Goal: Navigation & Orientation: Find specific page/section

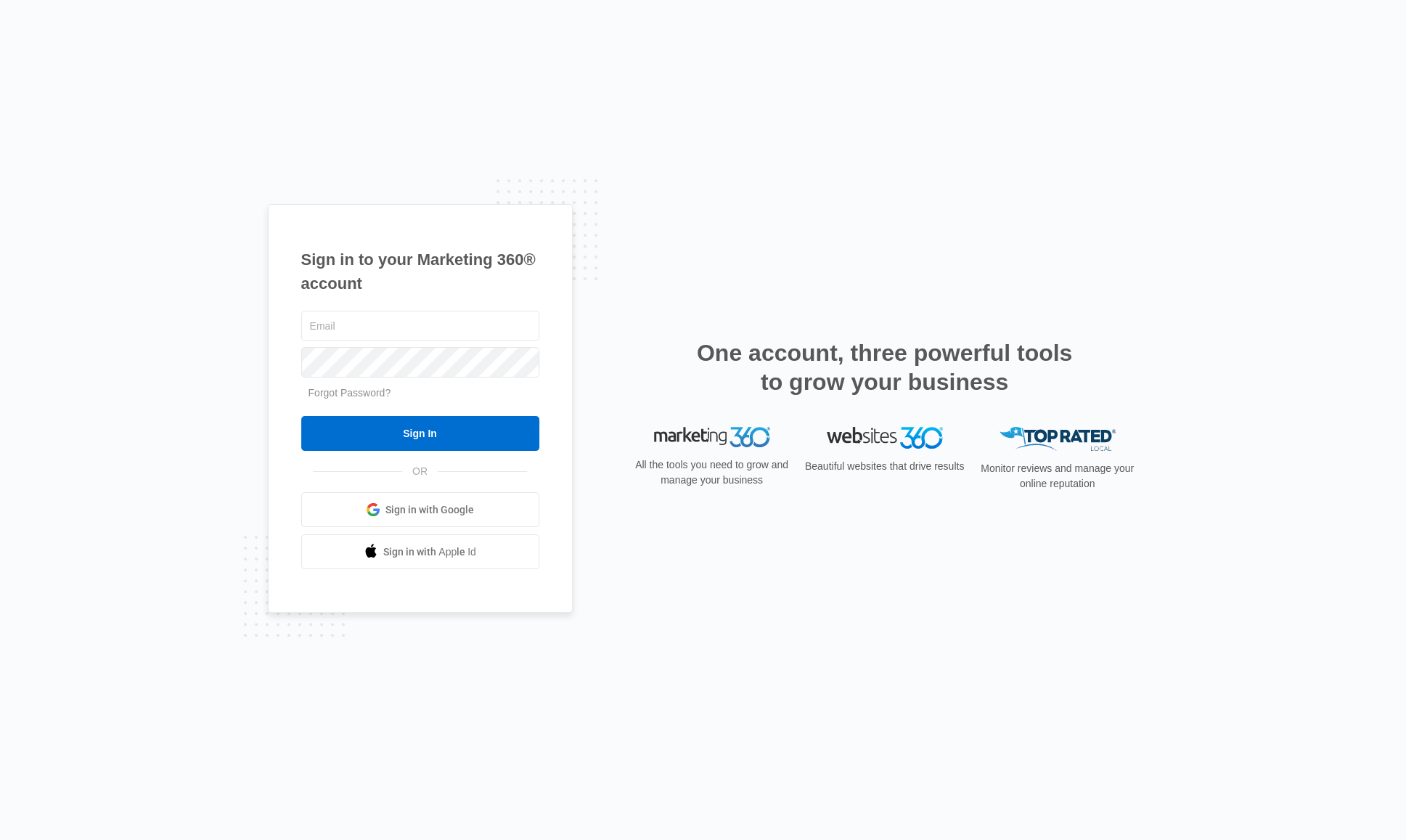
type input "Prem@apexmillworx.com"
click at [517, 460] on div "Prem@apexmillworx.com Forgot Password? Sign In OR Sign in with Google Sign in w…" at bounding box center [420, 438] width 238 height 262
click at [514, 452] on div "Prem@apexmillworx.com Forgot Password? Sign In OR Sign in with Google Sign in w…" at bounding box center [420, 438] width 238 height 262
click at [508, 441] on input "Sign In" at bounding box center [420, 434] width 238 height 35
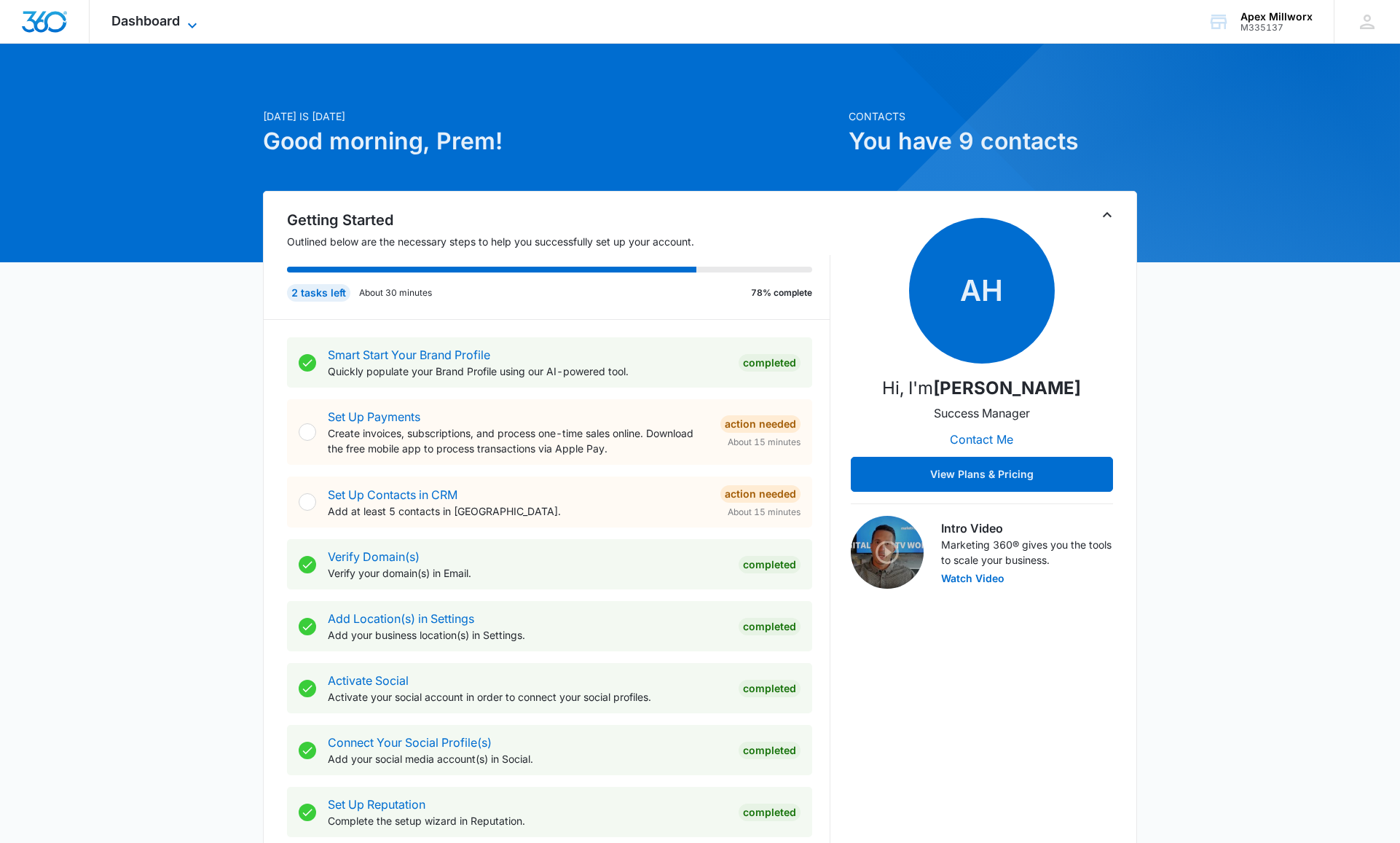
click at [166, 14] on span "Dashboard" at bounding box center [146, 20] width 69 height 15
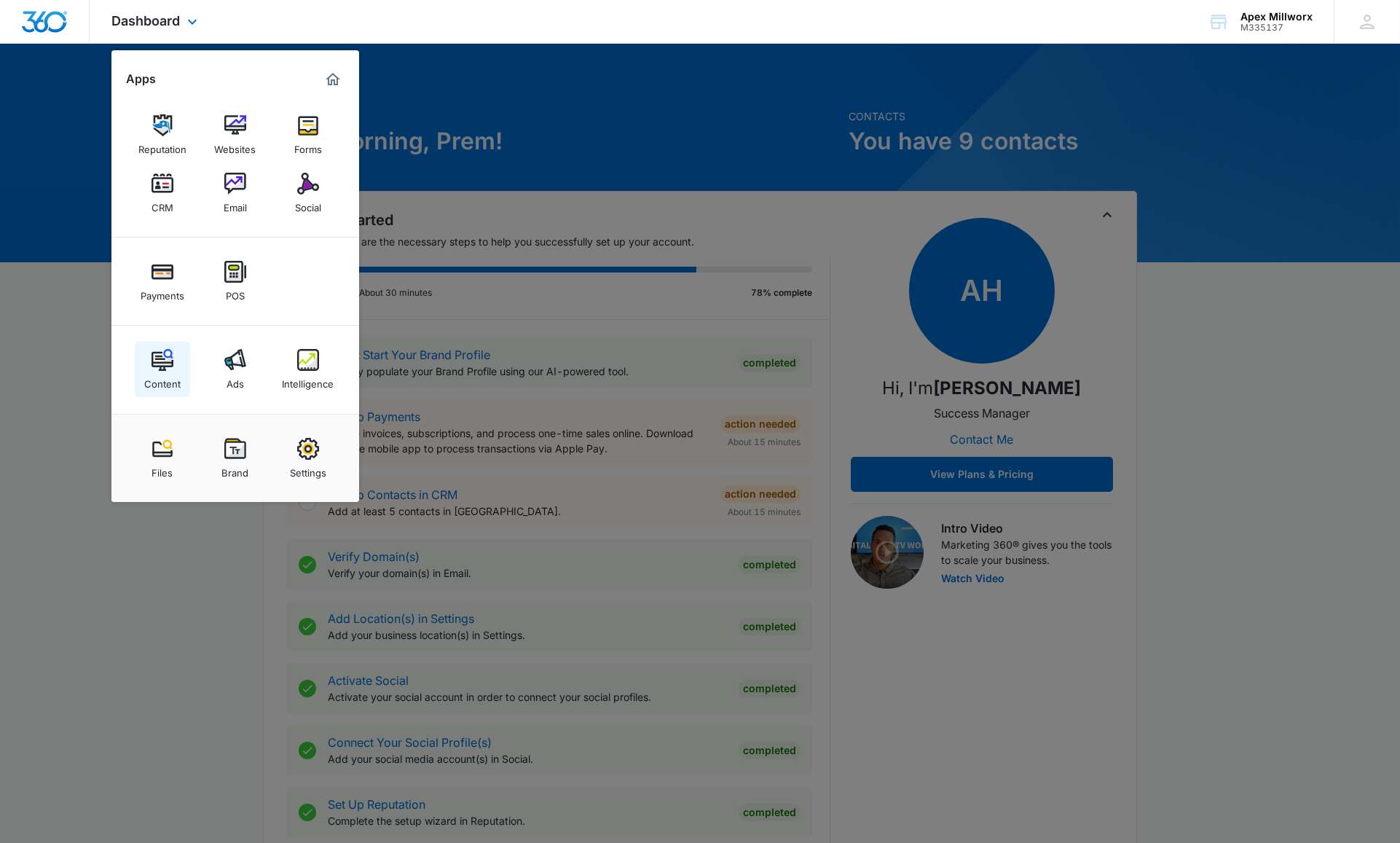
click at [173, 382] on div "Content" at bounding box center [162, 381] width 37 height 19
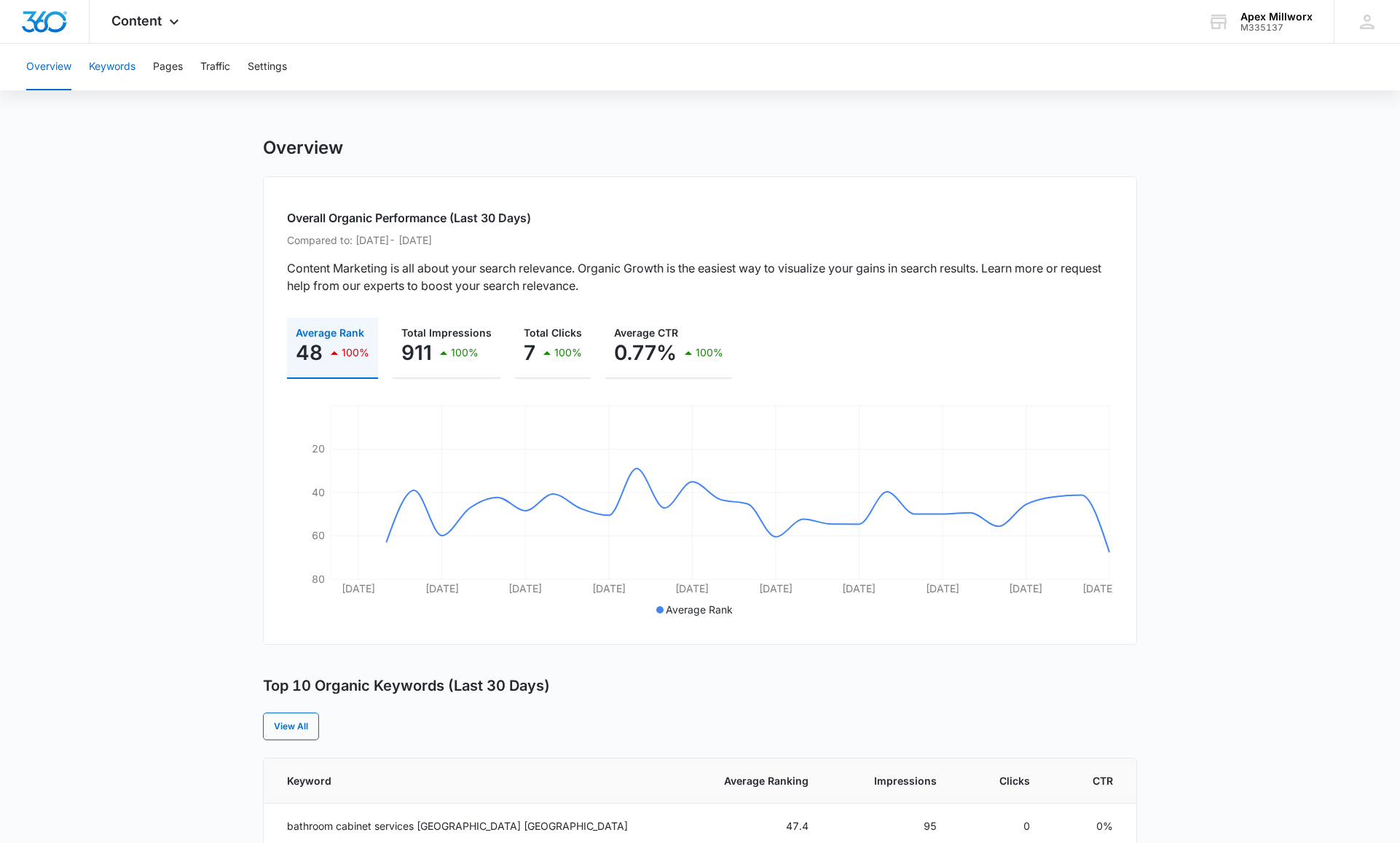
click at [126, 70] on button "Keywords" at bounding box center [112, 67] width 46 height 46
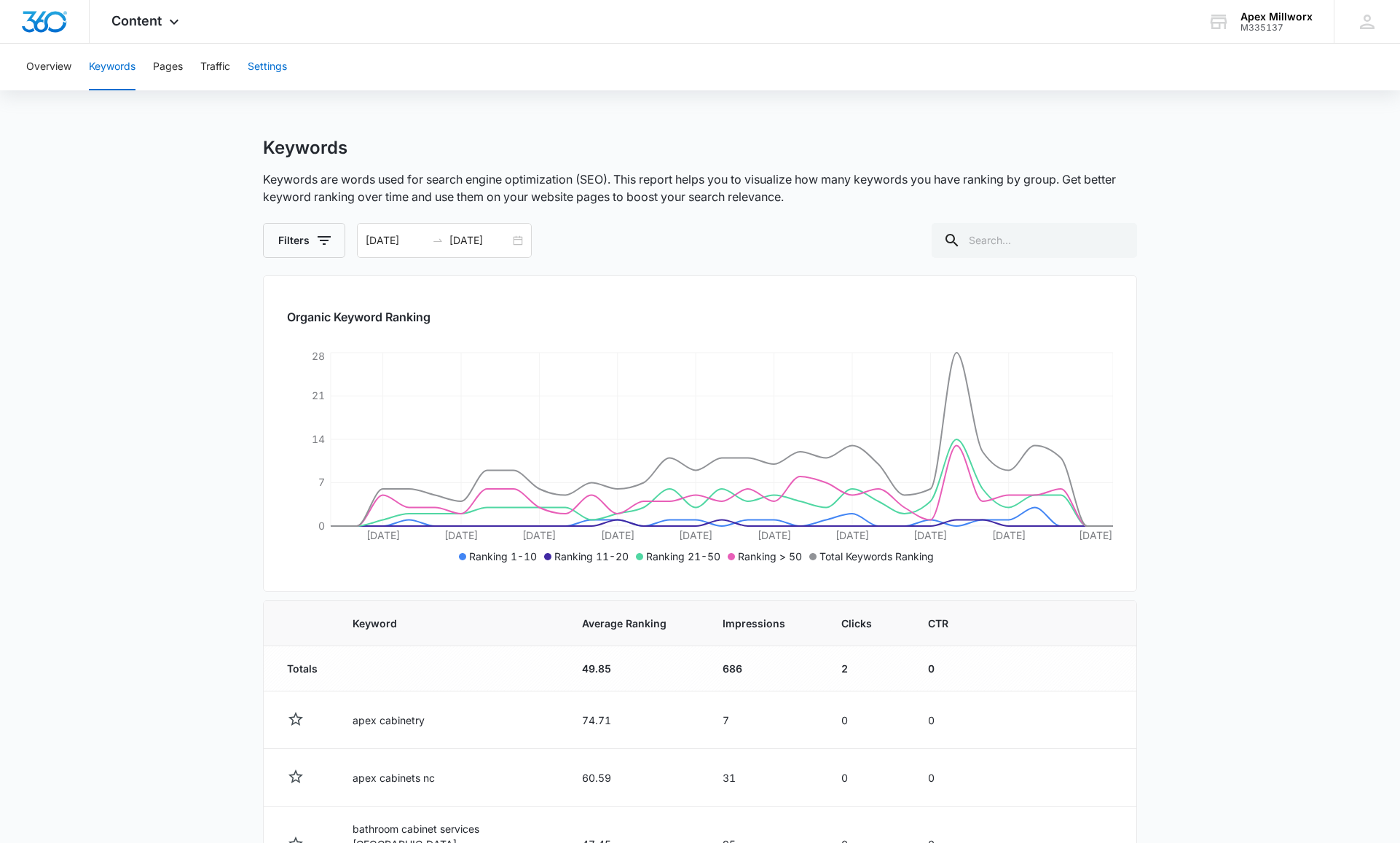
click at [274, 76] on button "Settings" at bounding box center [267, 67] width 39 height 46
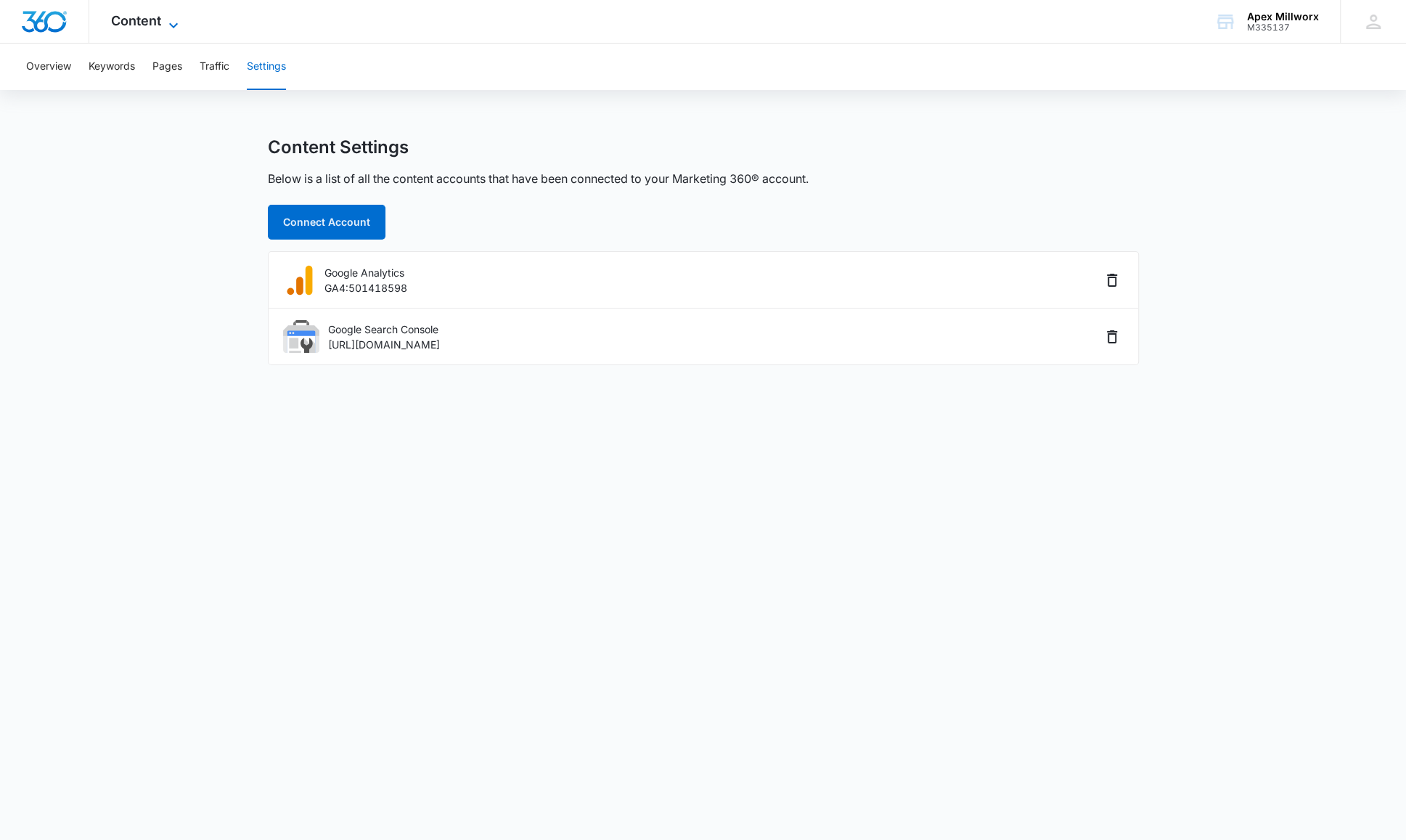
click at [136, 26] on span "Content" at bounding box center [135, 20] width 50 height 15
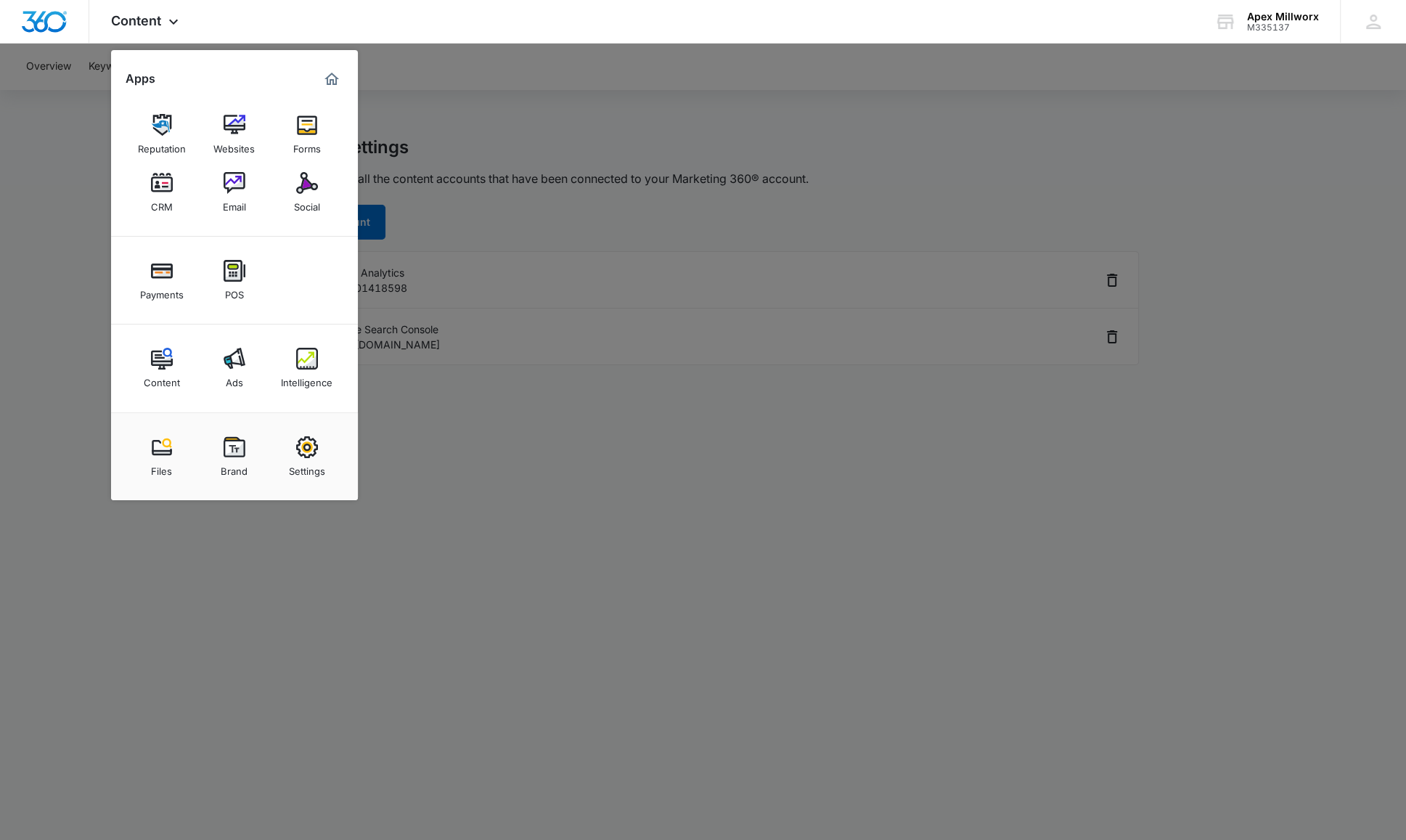
click at [81, 131] on div at bounding box center [703, 420] width 1406 height 840
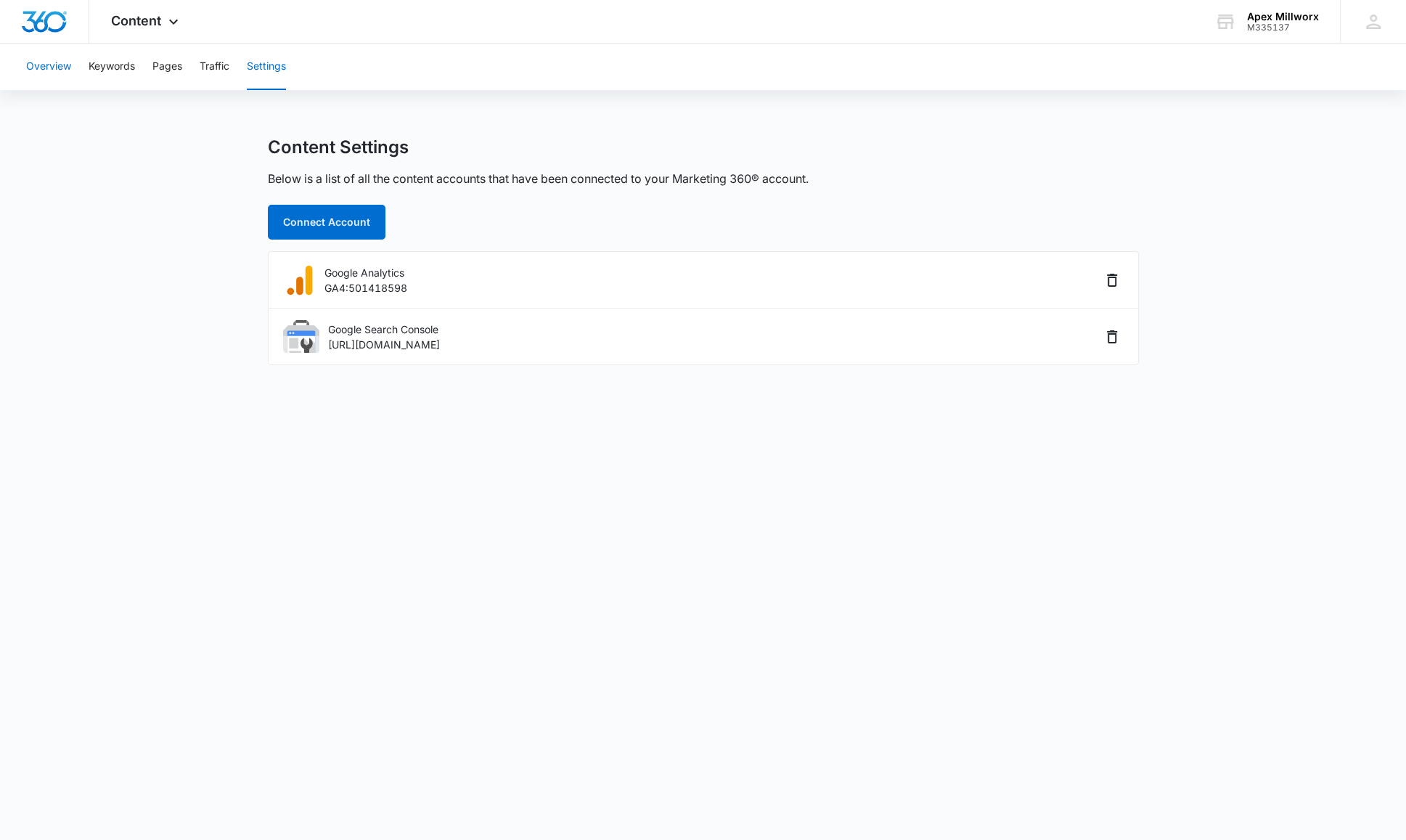
click at [43, 57] on button "Overview" at bounding box center [49, 67] width 45 height 46
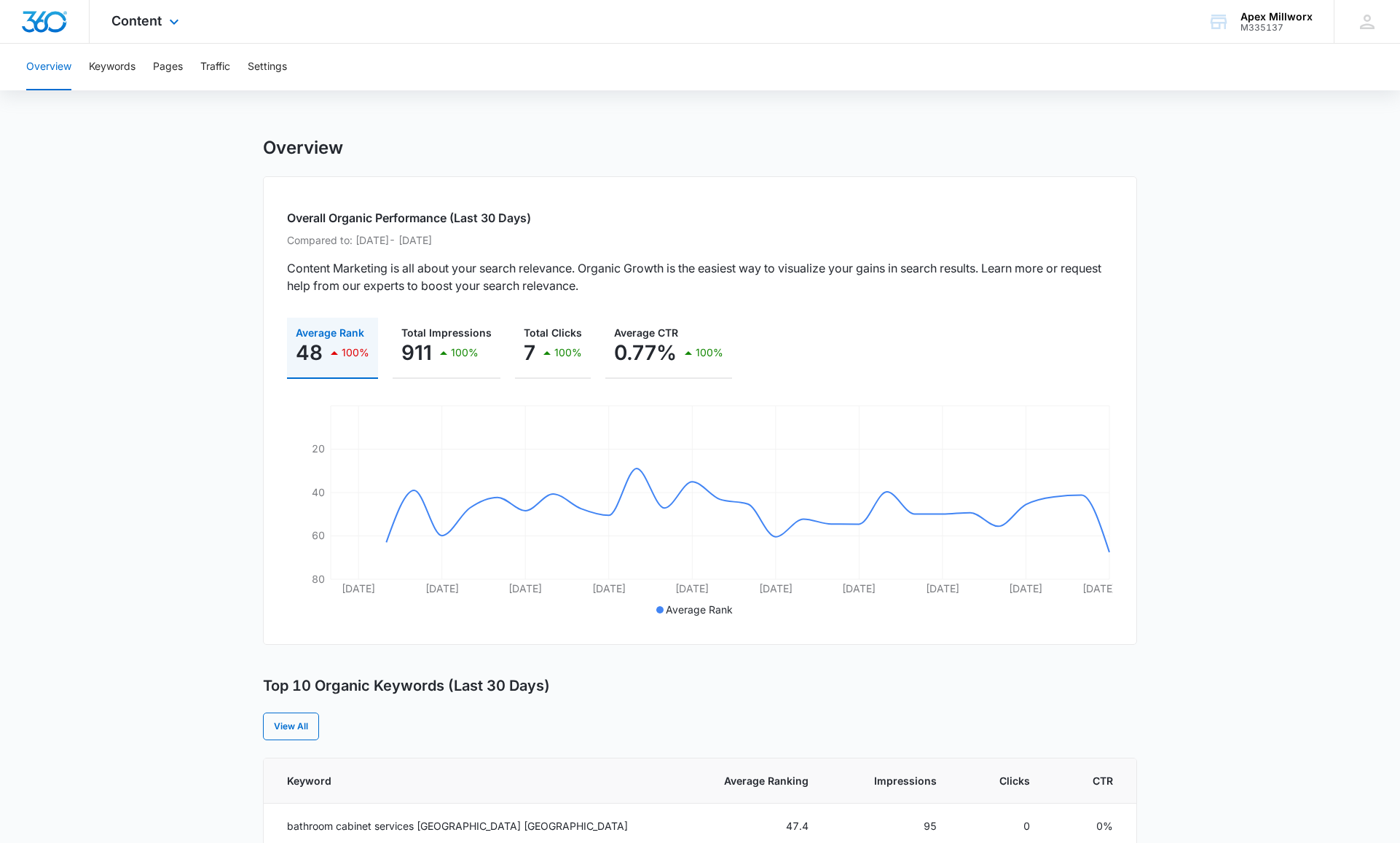
click at [108, 21] on div "Content Apps Reputation Websites Forms CRM Email Social Payments POS Content Ad…" at bounding box center [147, 22] width 115 height 43
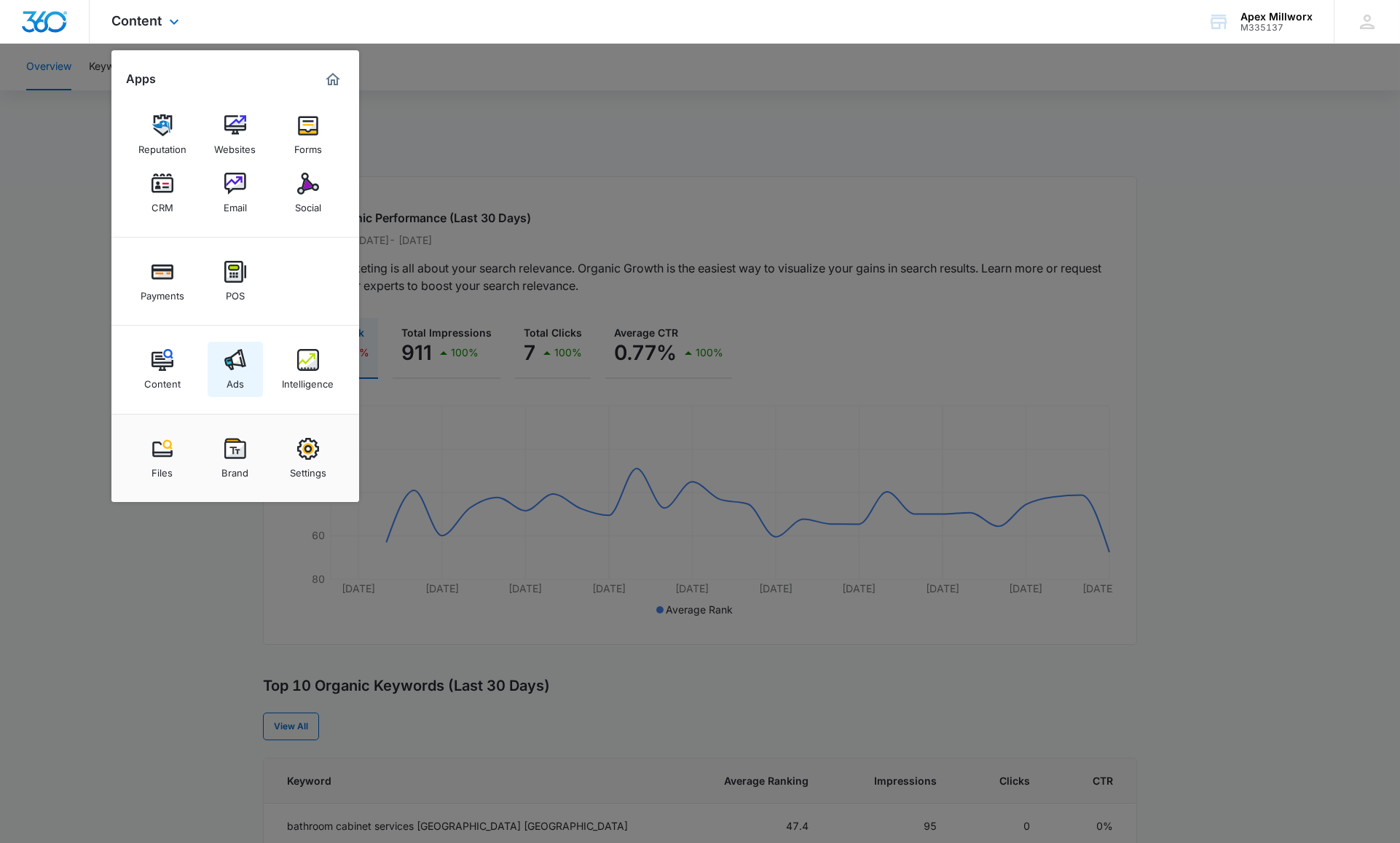
click at [231, 374] on div "Ads" at bounding box center [235, 381] width 18 height 19
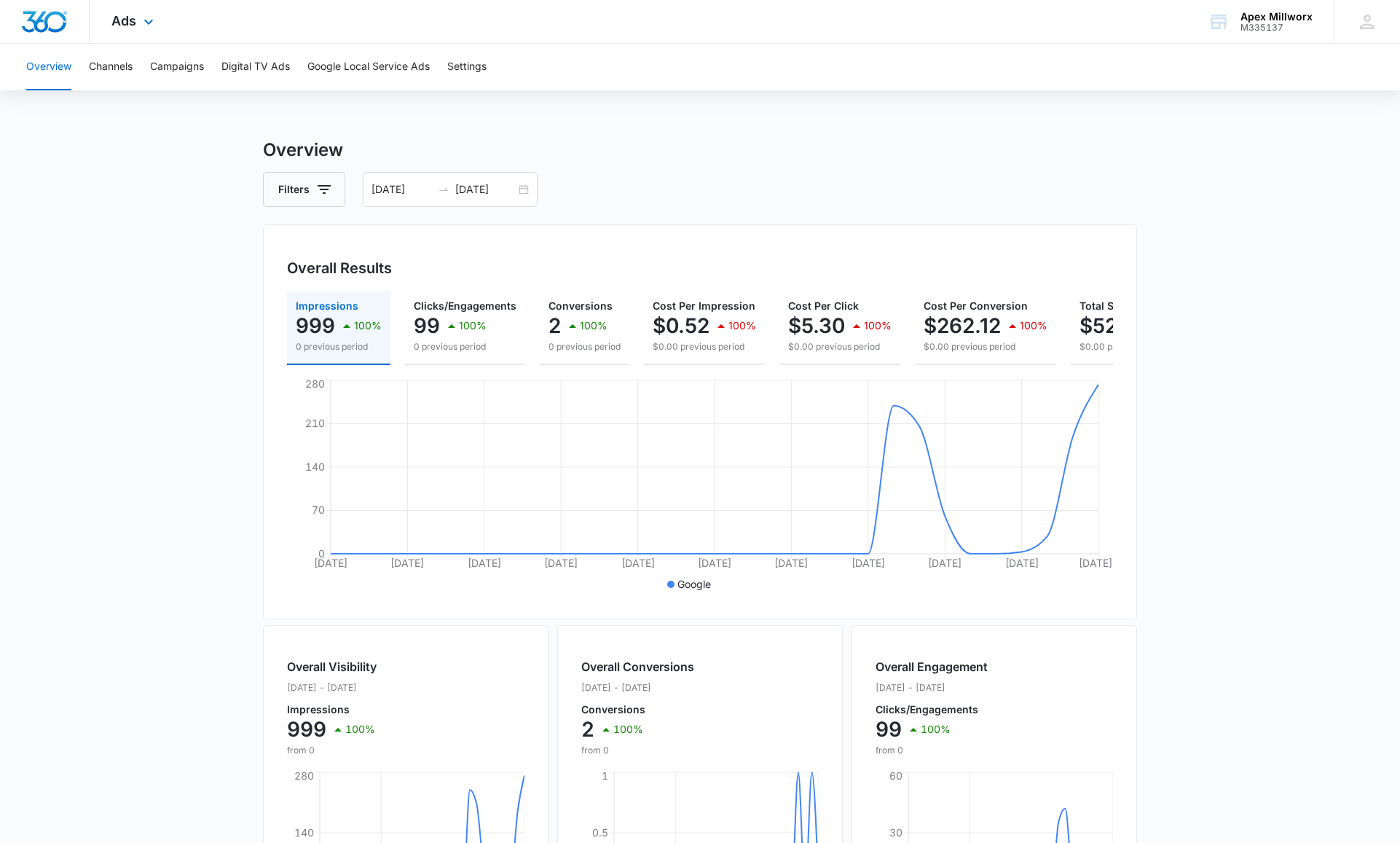
click at [110, 26] on div "Ads Apps Reputation Websites Forms CRM Email Social Payments POS Content Ads In…" at bounding box center [134, 22] width 90 height 43
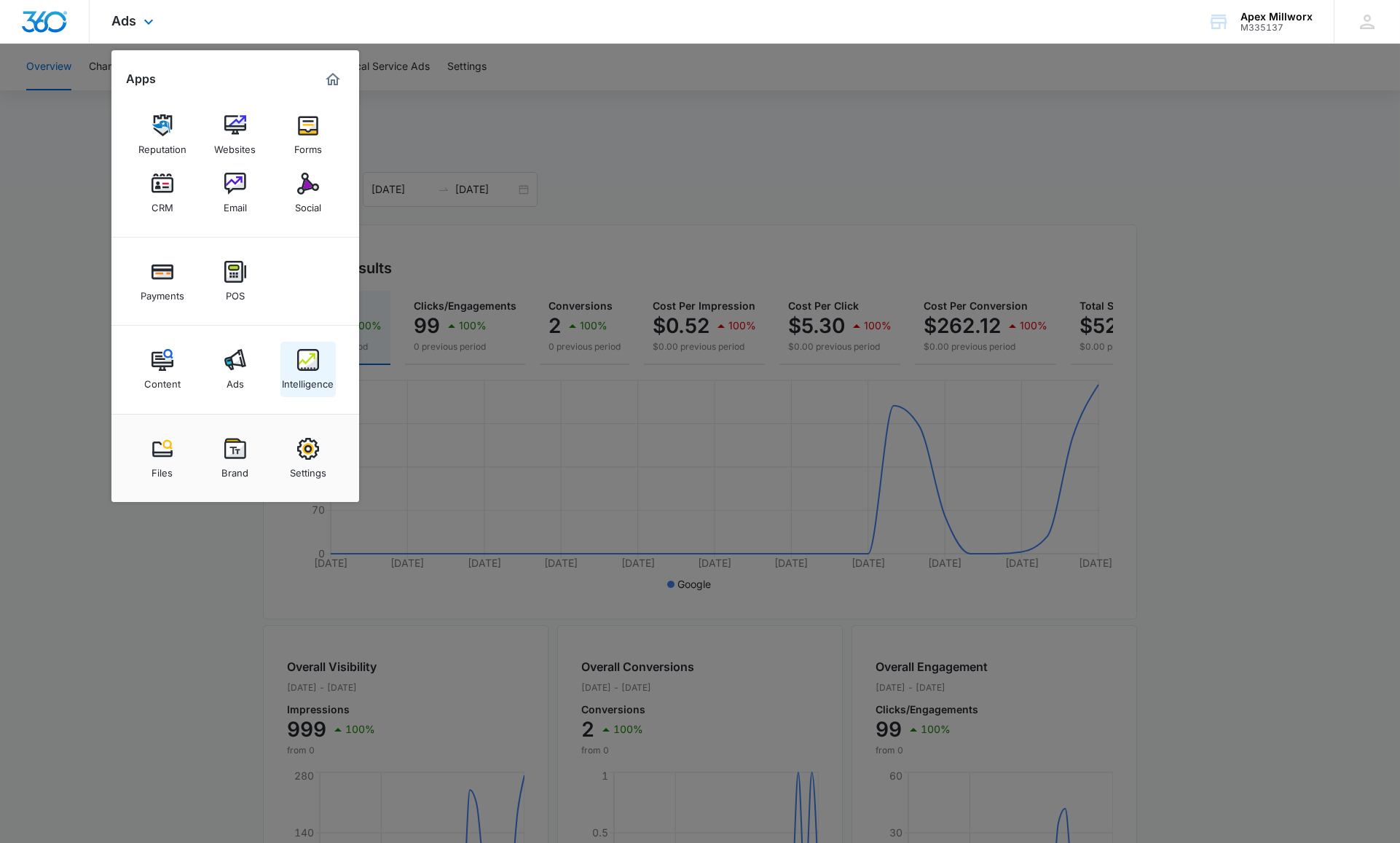
click at [287, 378] on div "Intelligence" at bounding box center [307, 381] width 52 height 19
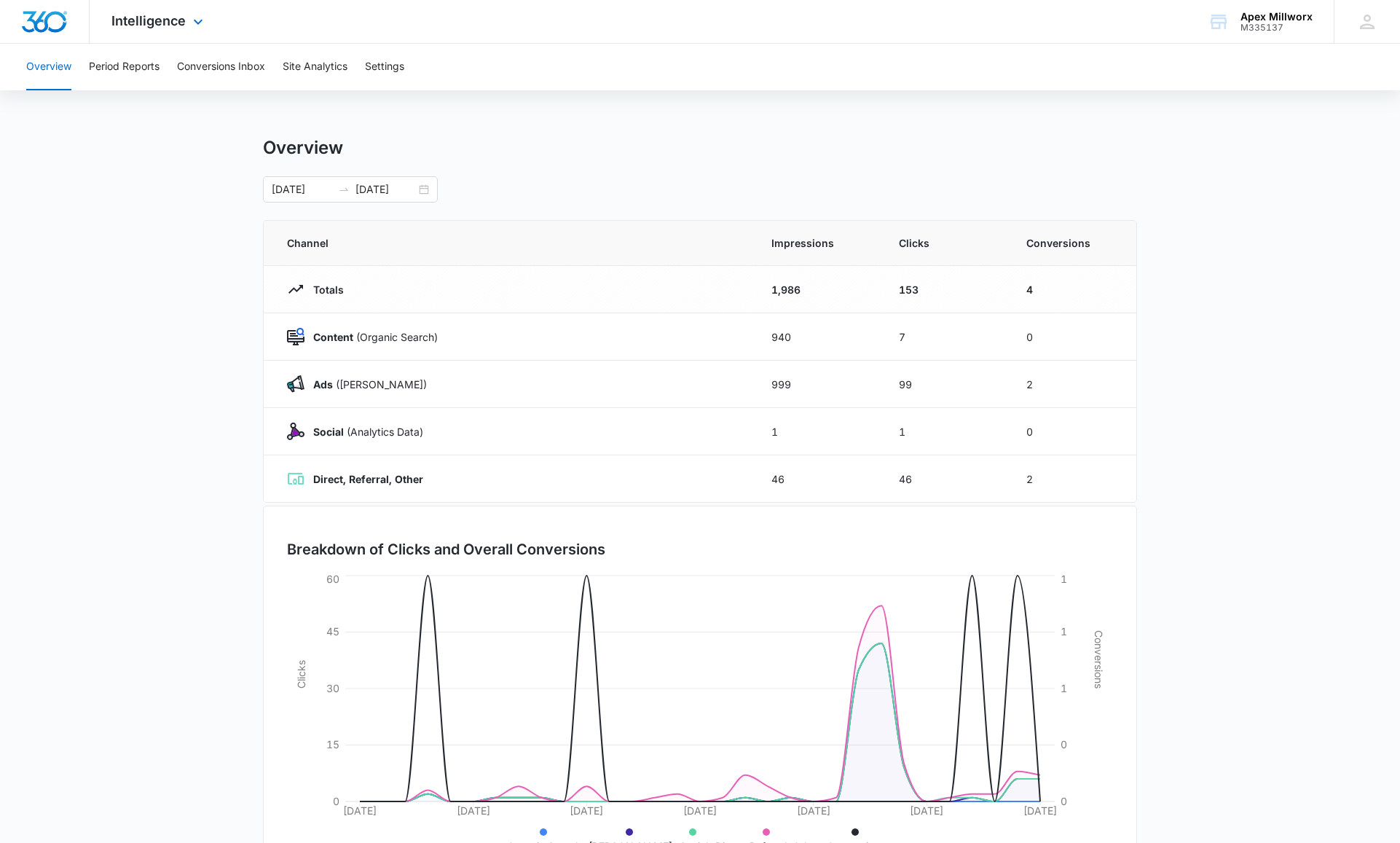
click at [60, 28] on img "Dashboard" at bounding box center [44, 22] width 46 height 22
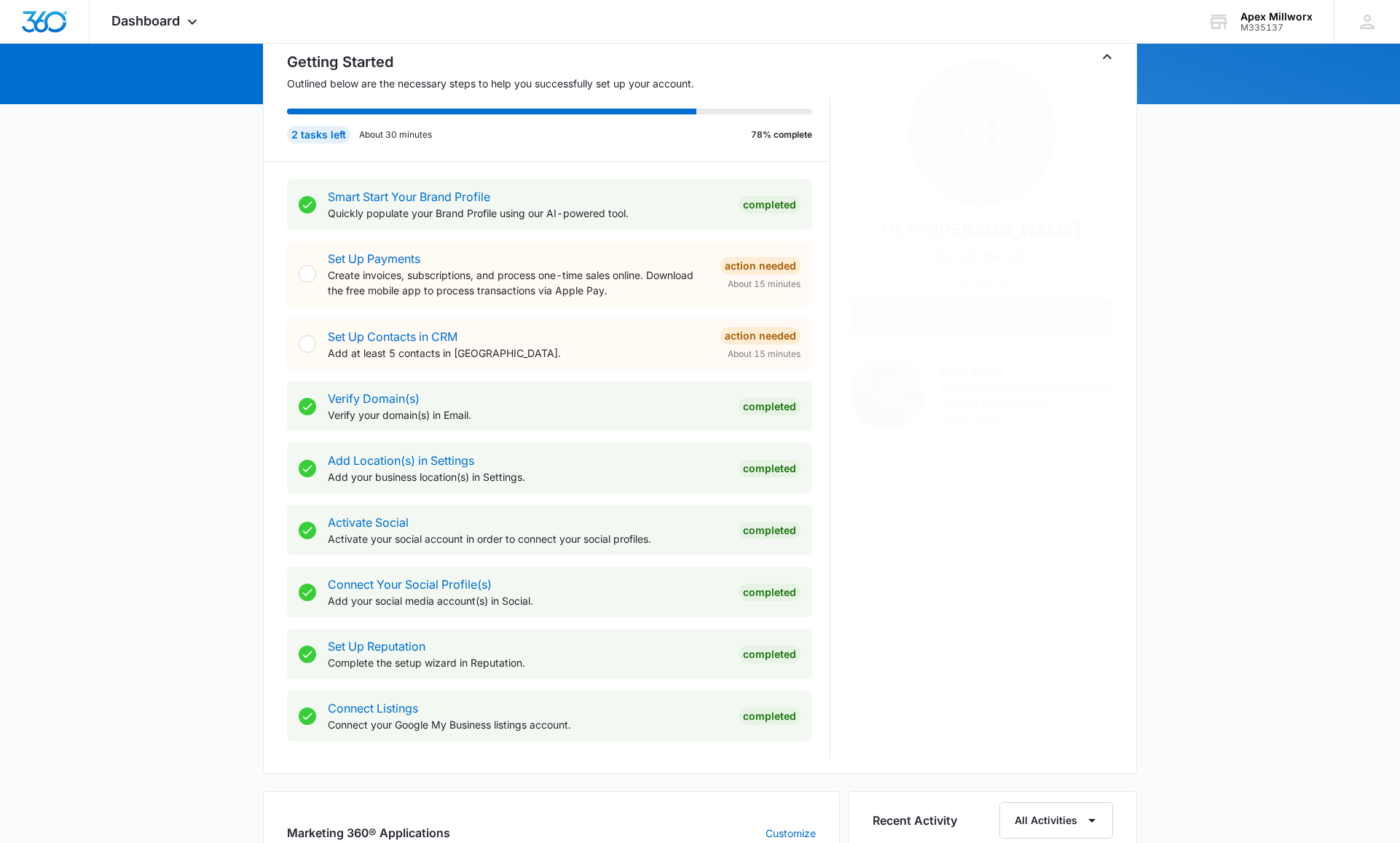
scroll to position [218, 0]
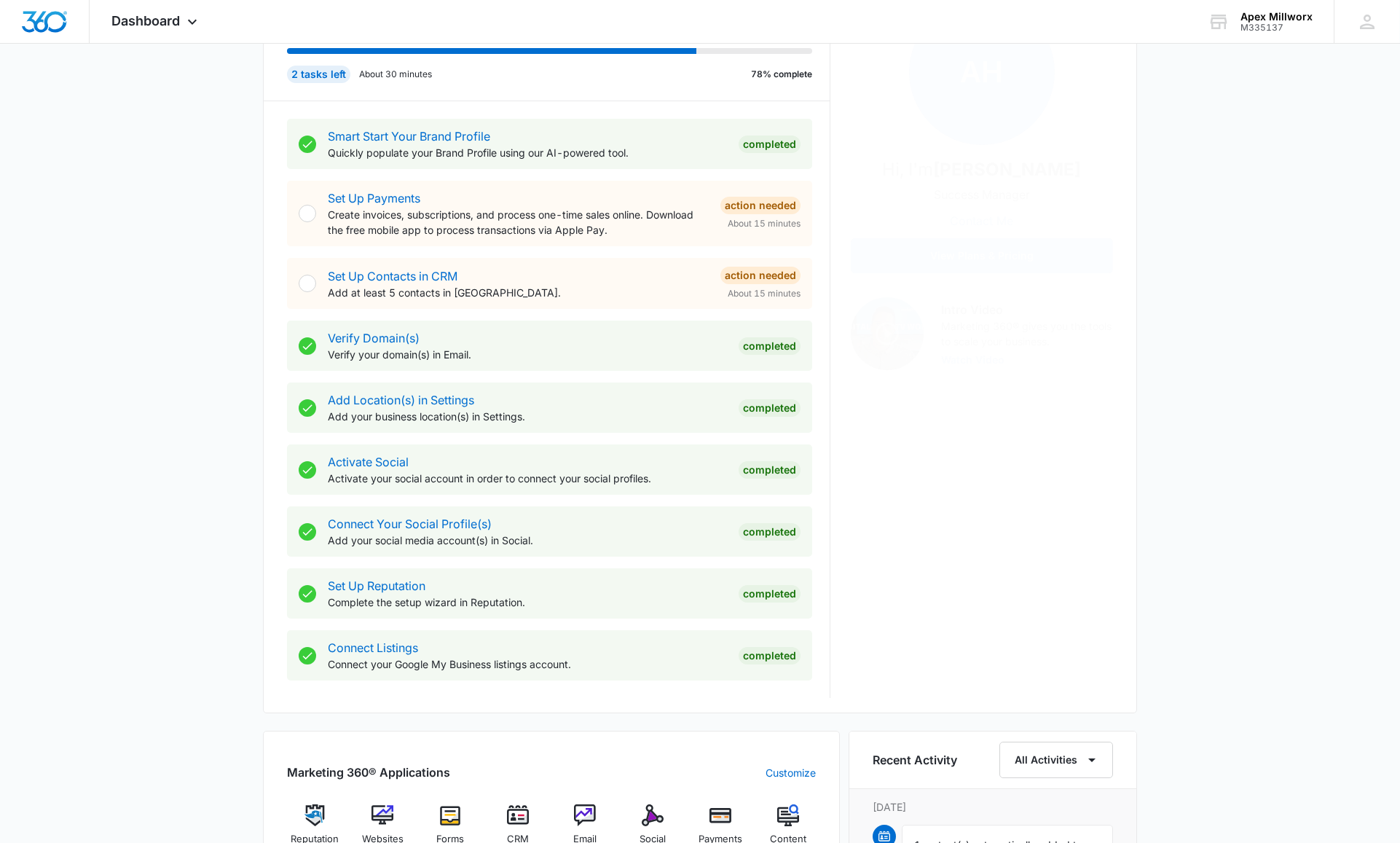
click at [985, 214] on button "Contact Me" at bounding box center [982, 221] width 93 height 35
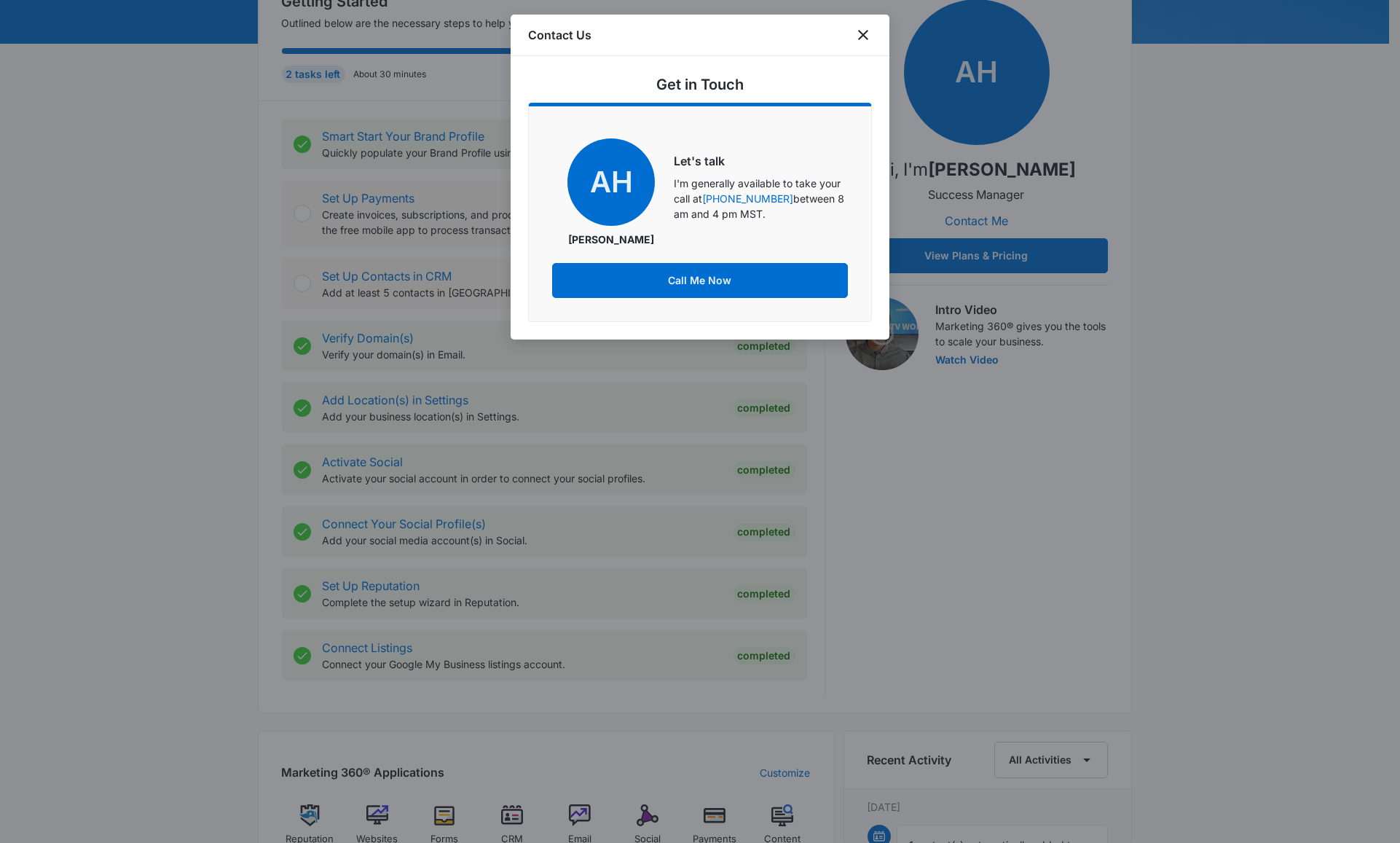
click at [600, 219] on span "AH" at bounding box center [611, 182] width 87 height 87
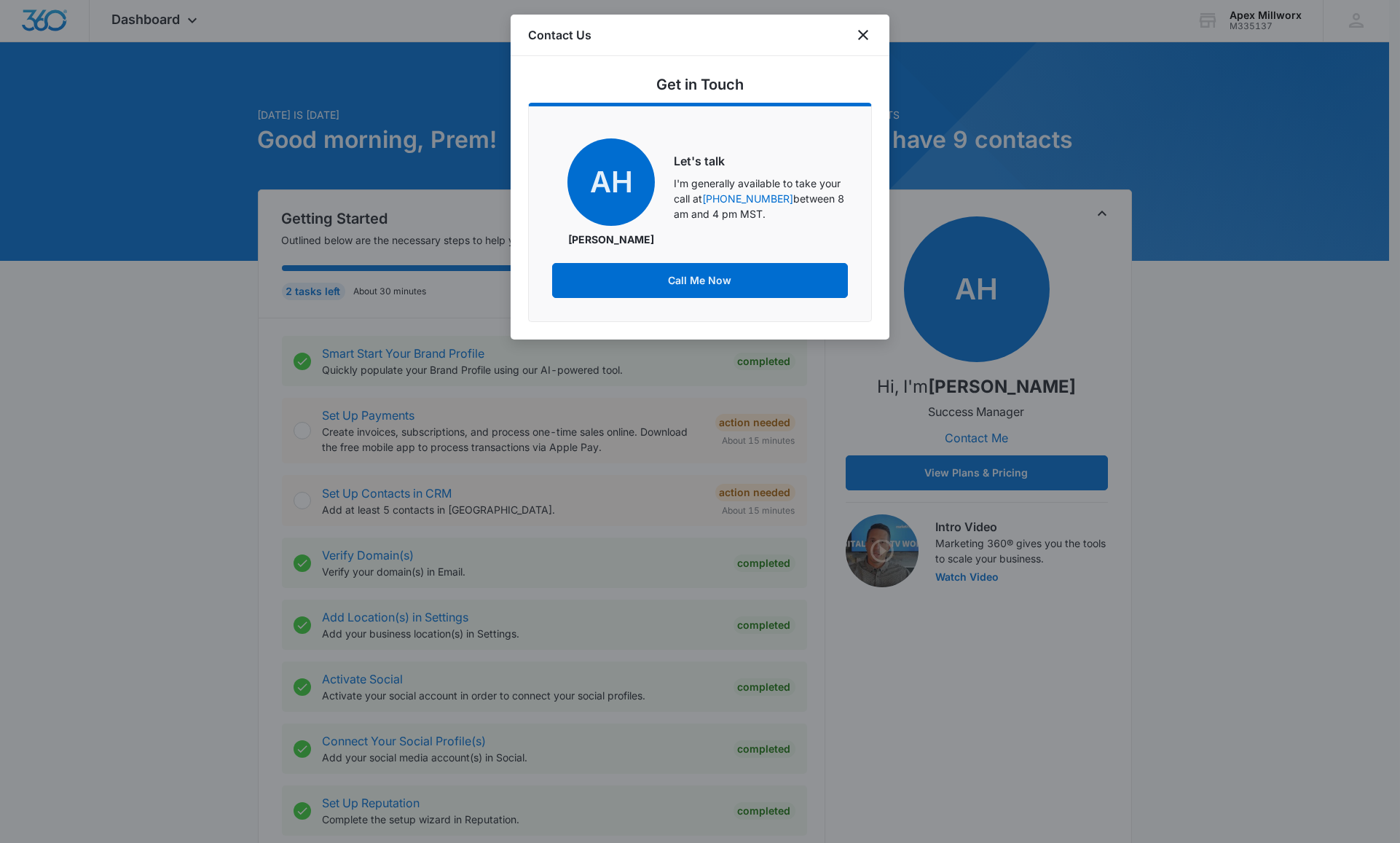
scroll to position [0, 0]
